Goal: Task Accomplishment & Management: Manage account settings

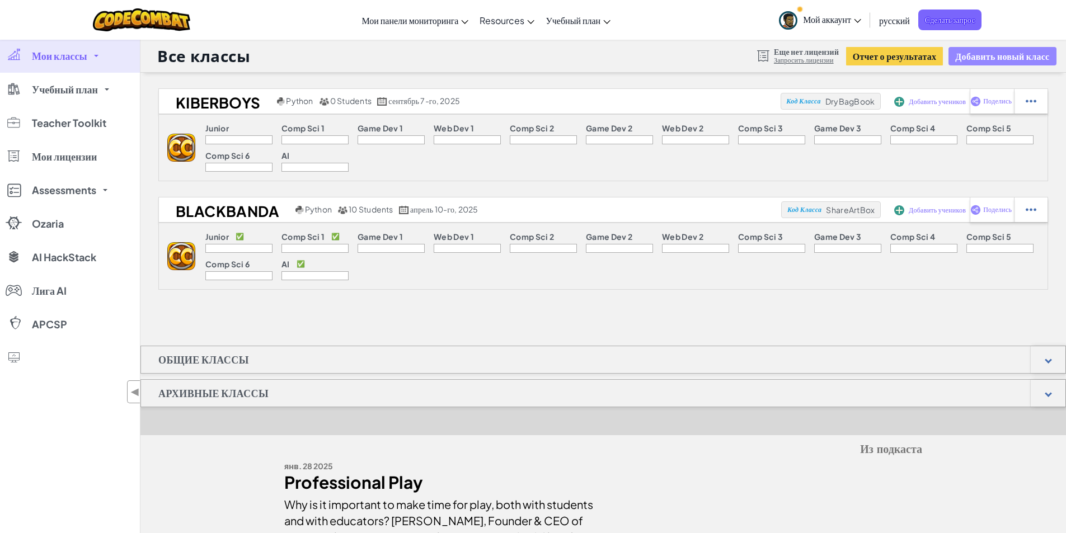
click at [984, 62] on button "Добавить новый класс" at bounding box center [1002, 56] width 107 height 18
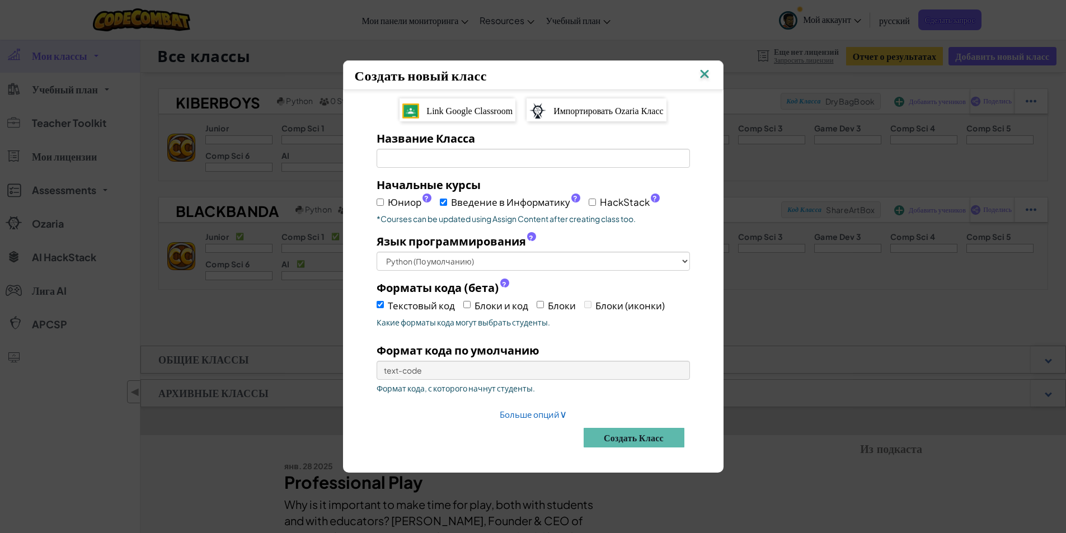
click at [441, 149] on div "Название Класса Обязательное поле" at bounding box center [533, 149] width 330 height 38
click at [444, 154] on input "Название Класса Обязательное поле" at bounding box center [533, 158] width 313 height 19
type input "kiberg"
click at [608, 440] on button "Создать класс" at bounding box center [634, 438] width 101 height 20
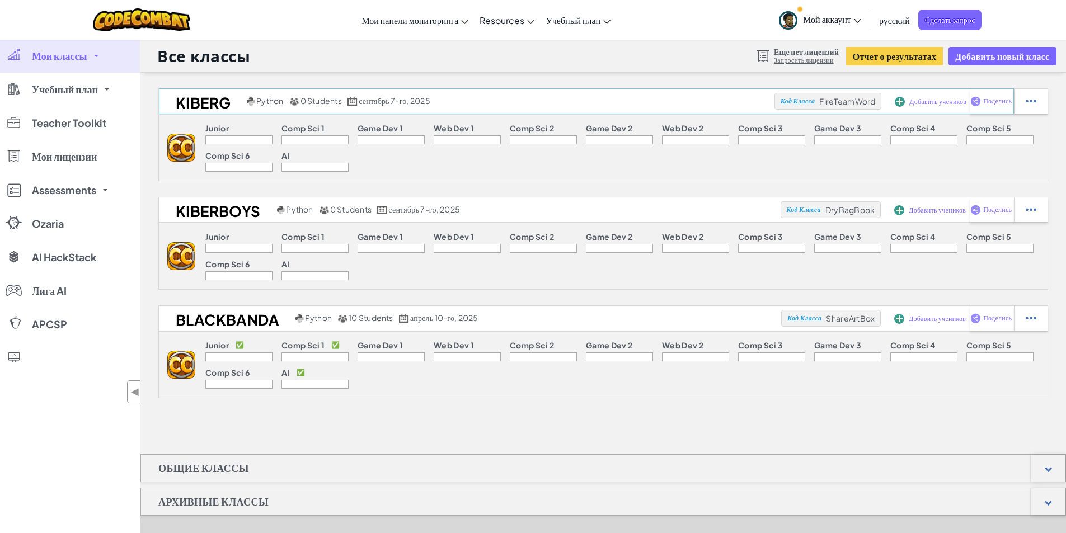
click at [952, 102] on span "Добавить учеников" at bounding box center [937, 102] width 57 height 7
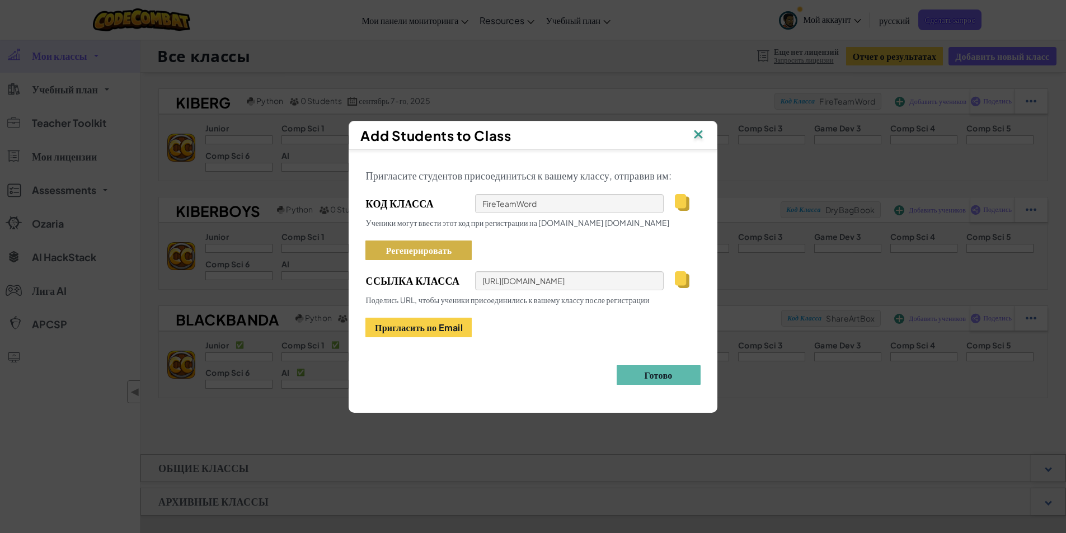
click at [455, 252] on button "Регенерировать" at bounding box center [418, 251] width 106 height 20
type input "WinRingFox"
type input "[URL][DOMAIN_NAME]"
click at [680, 205] on img at bounding box center [682, 202] width 14 height 17
click at [704, 135] on img at bounding box center [698, 135] width 15 height 17
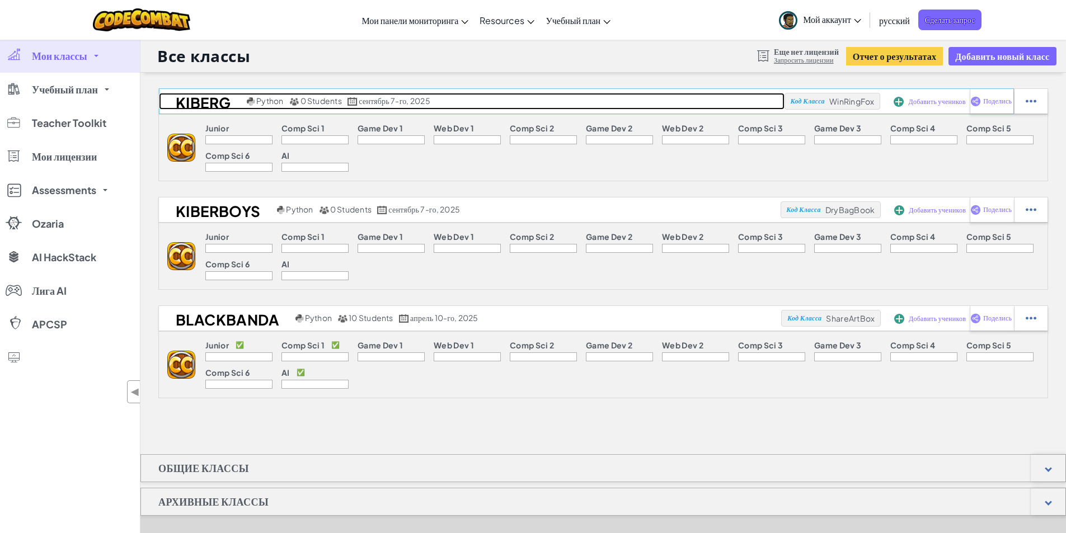
click at [198, 103] on h2 "kiberg" at bounding box center [201, 101] width 85 height 17
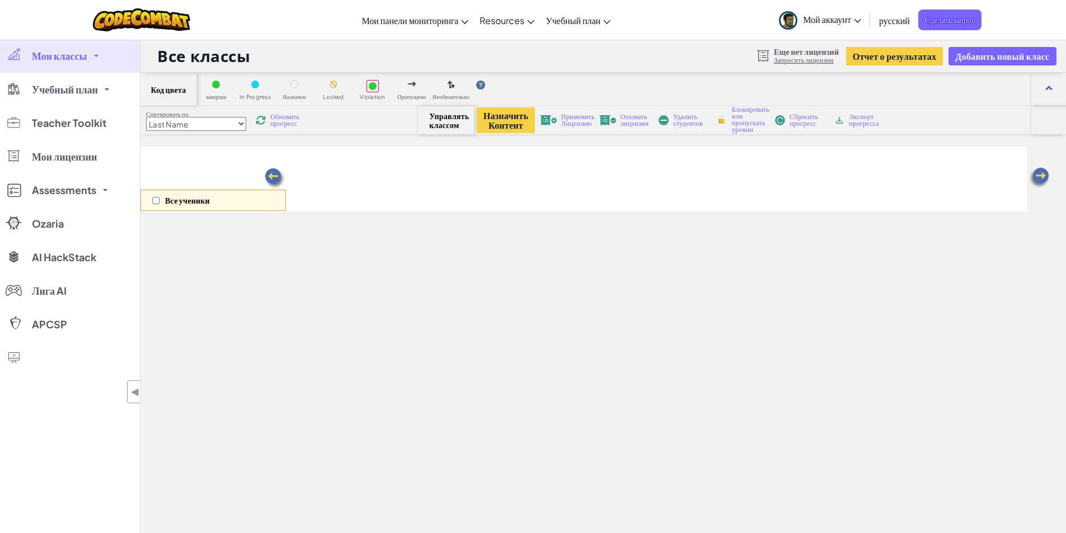
select select "560f1a9f22961295f9427742"
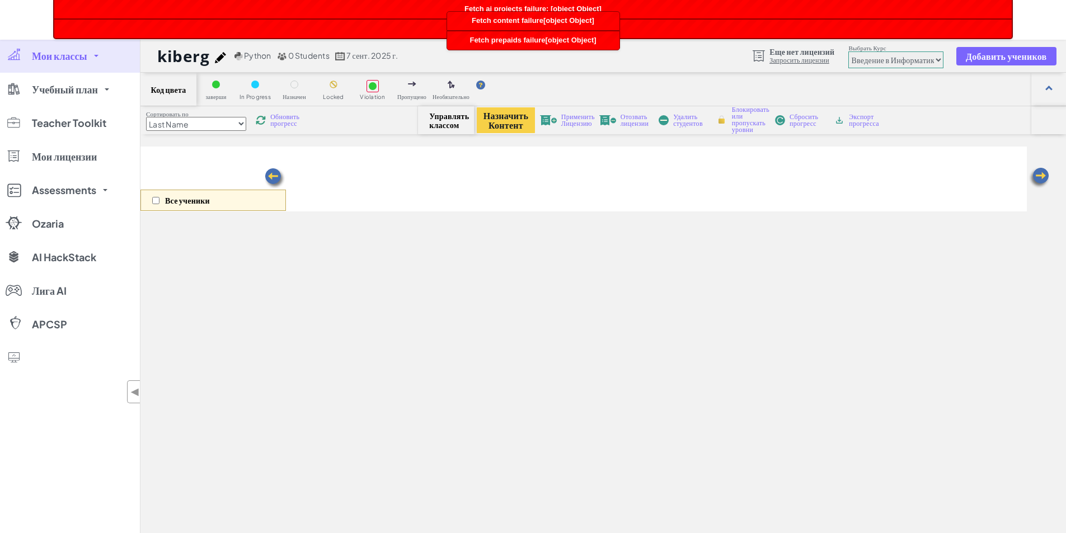
click at [453, 119] on span "Управлять классом" at bounding box center [445, 120] width 33 height 18
click at [571, 123] on span "Применить Лицензию" at bounding box center [578, 120] width 34 height 13
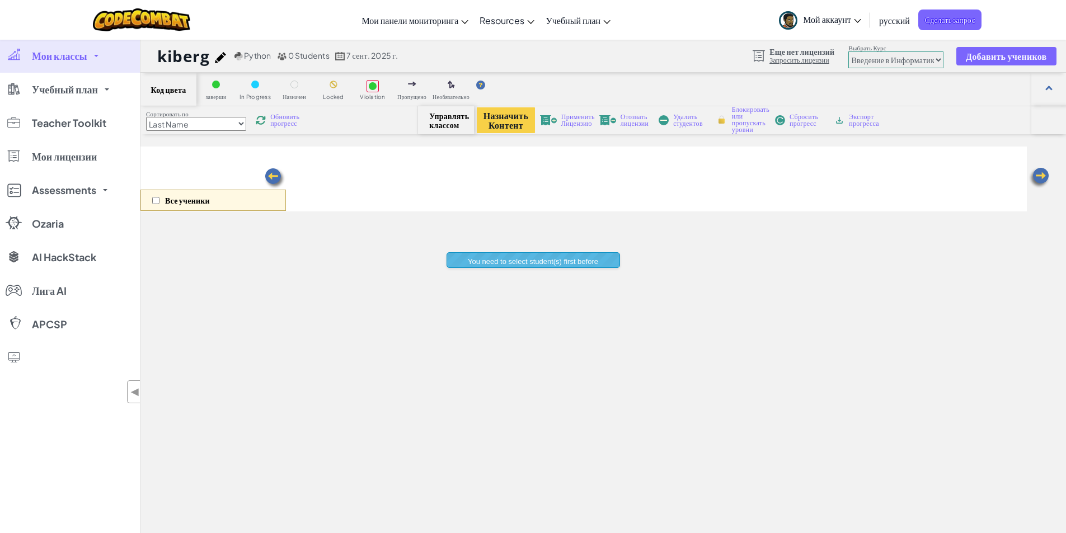
click at [229, 124] on select "Last Name first Name Progress (High to Low) Progress (Low to Hight)" at bounding box center [196, 124] width 100 height 14
click at [426, 170] on div "Все ученики" at bounding box center [583, 179] width 887 height 65
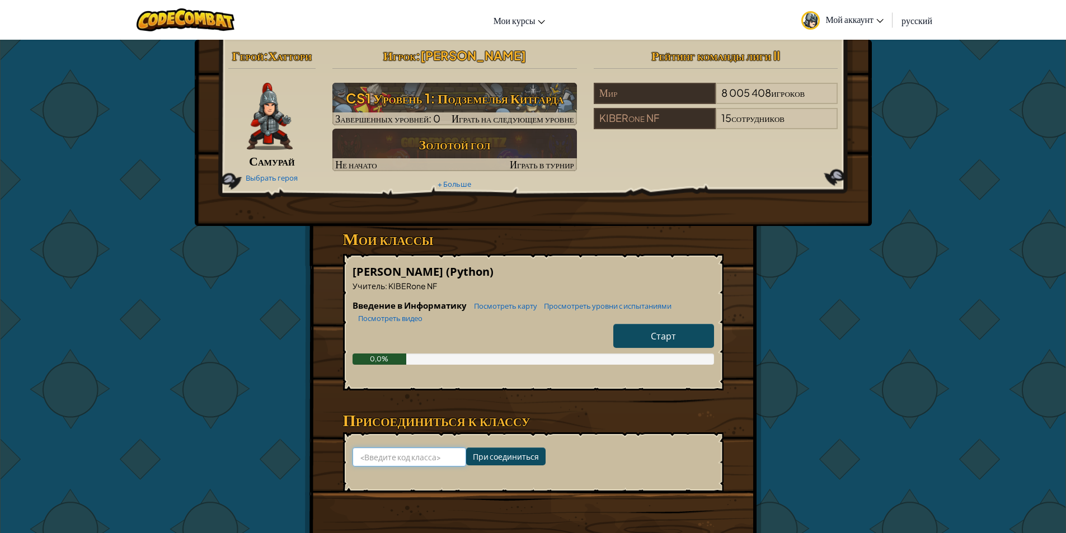
click at [402, 467] on input at bounding box center [410, 457] width 114 height 19
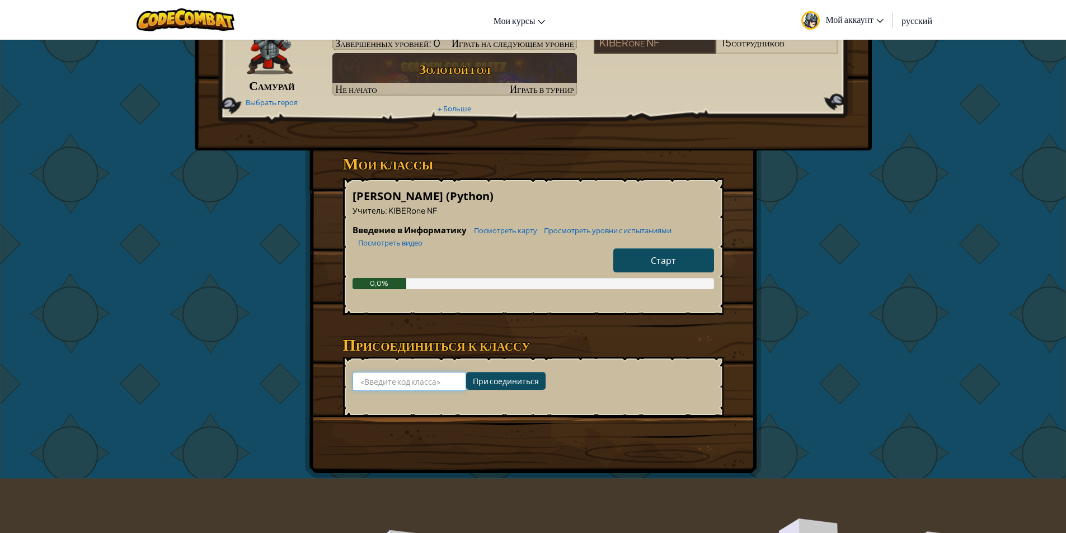
scroll to position [224, 0]
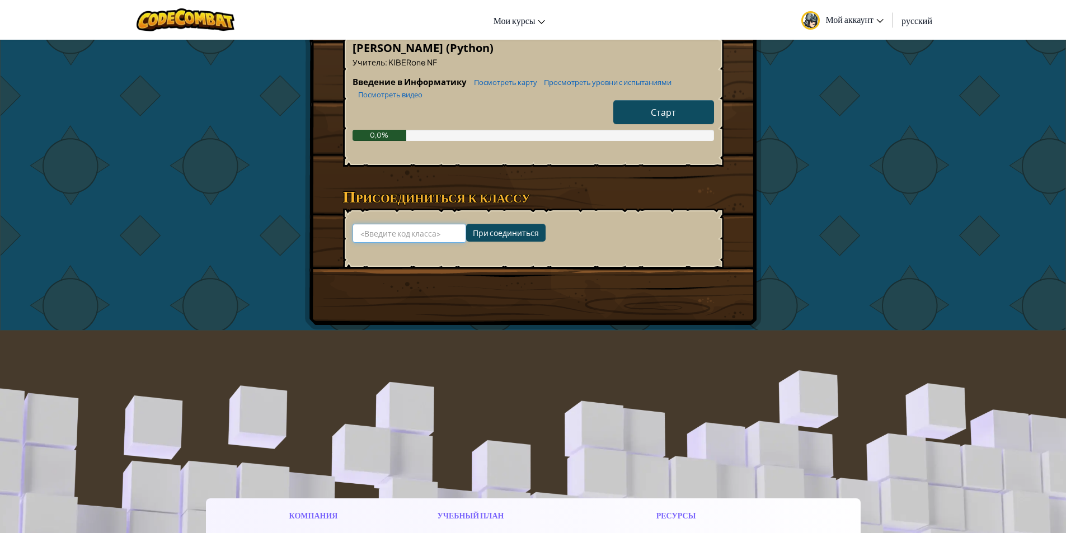
click at [411, 243] on input at bounding box center [410, 233] width 114 height 19
paste input "ShareArtBox"
type input "ShareArtBox"
click at [483, 242] on input "При соединиться" at bounding box center [505, 233] width 79 height 18
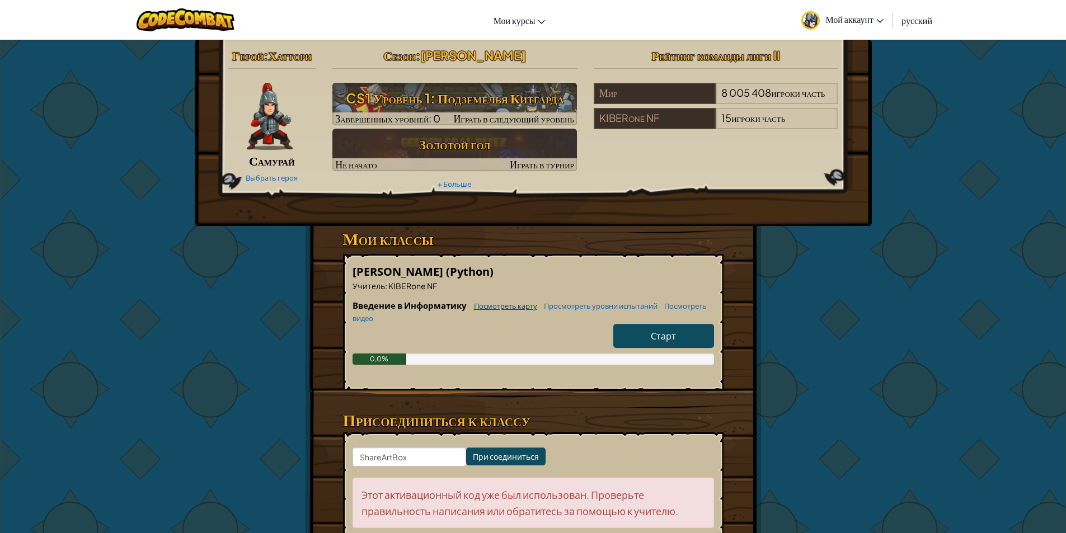
scroll to position [112, 0]
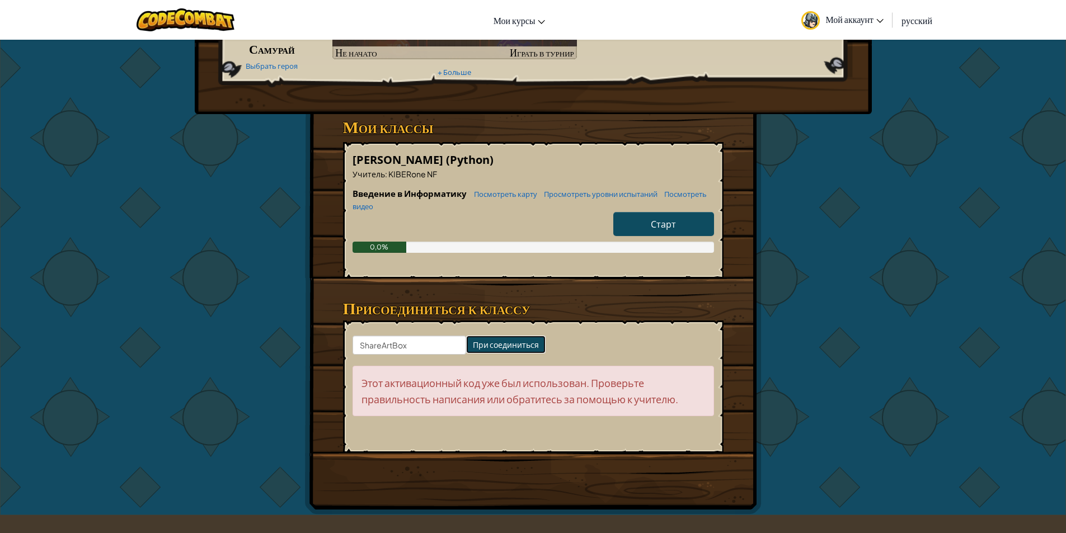
click at [491, 354] on input "При соединиться" at bounding box center [505, 345] width 79 height 18
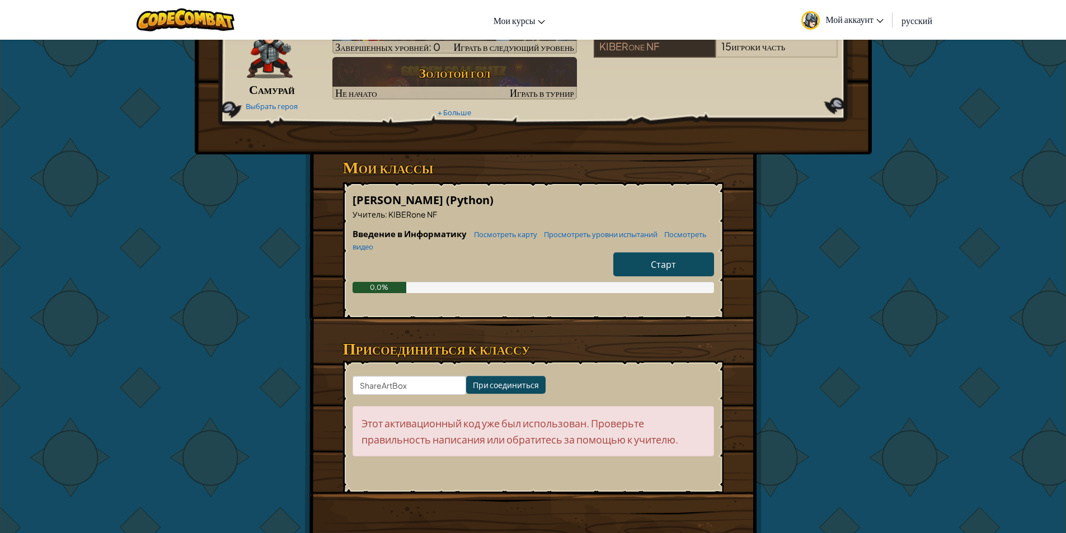
scroll to position [168, 0]
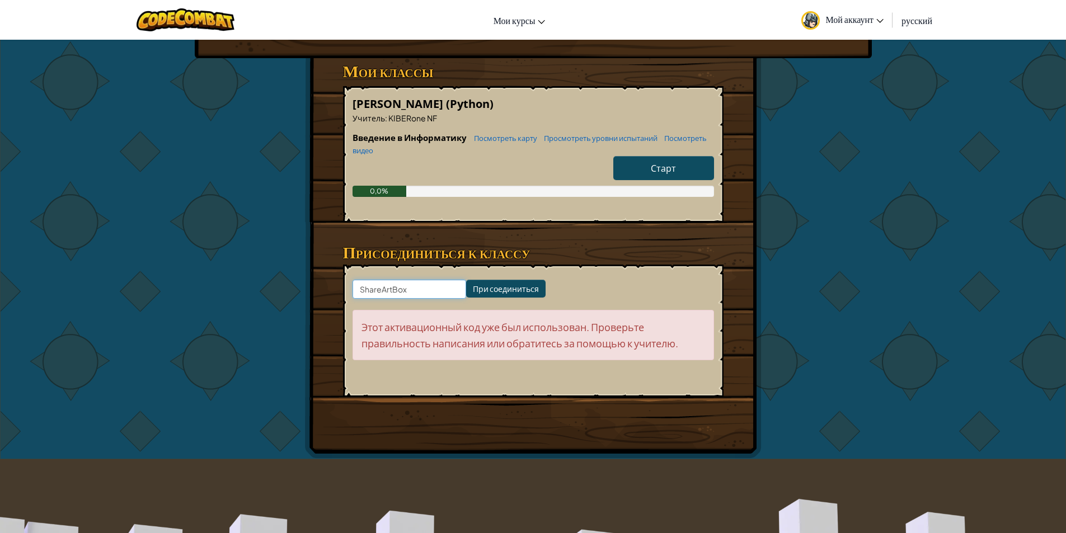
drag, startPoint x: 419, startPoint y: 301, endPoint x: 345, endPoint y: 300, distance: 74.4
click at [345, 300] on form "ShareArtBox При соединиться Этот активационный код уже был использован. Проверь…" at bounding box center [533, 331] width 381 height 132
click at [395, 299] on input at bounding box center [410, 289] width 114 height 19
type input "DustLockSky"
click at [473, 298] on input "При соединиться" at bounding box center [505, 289] width 79 height 18
